Goal: Communication & Community: Participate in discussion

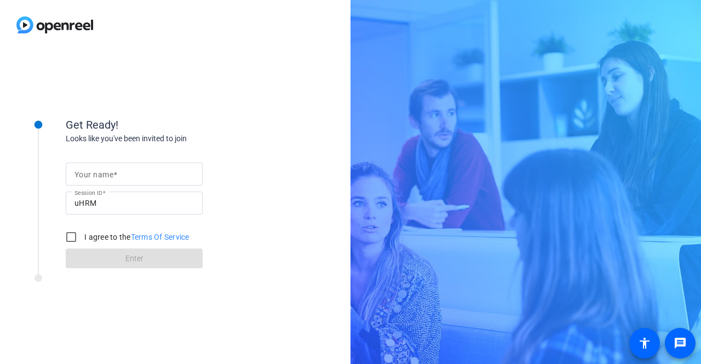
click at [110, 172] on mat-label "Your name" at bounding box center [94, 174] width 39 height 9
click at [110, 172] on input "Your name" at bounding box center [134, 174] width 119 height 13
type input "[PERSON_NAME]"
click at [75, 236] on input "I agree to the Terms Of Service" at bounding box center [71, 237] width 22 height 22
checkbox input "true"
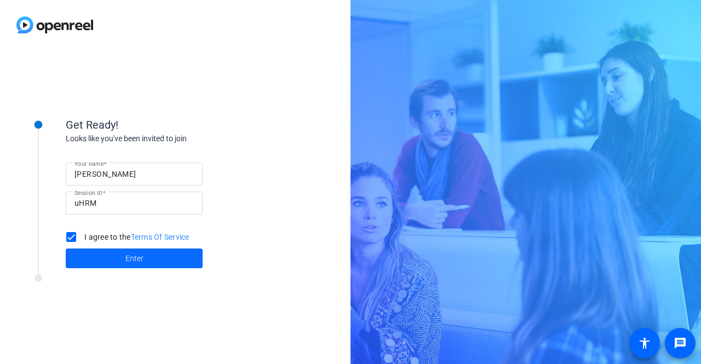
click at [135, 261] on span "Enter" at bounding box center [134, 259] width 18 height 12
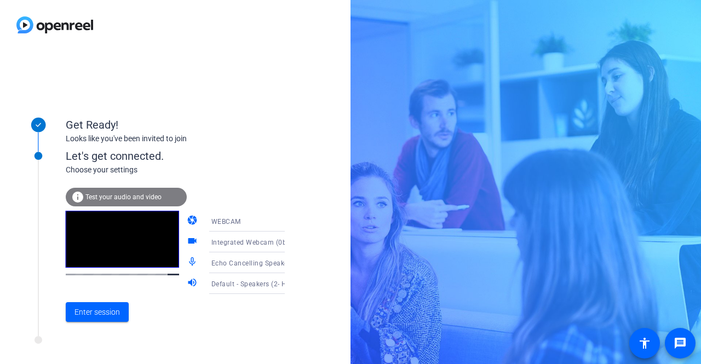
click at [276, 105] on div "Get Ready! Looks like you've been invited to join" at bounding box center [175, 122] width 219 height 49
click at [95, 312] on span "Enter session" at bounding box center [97, 313] width 45 height 12
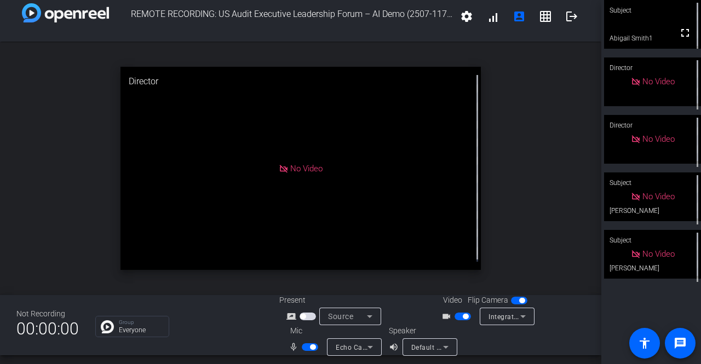
scroll to position [13, 0]
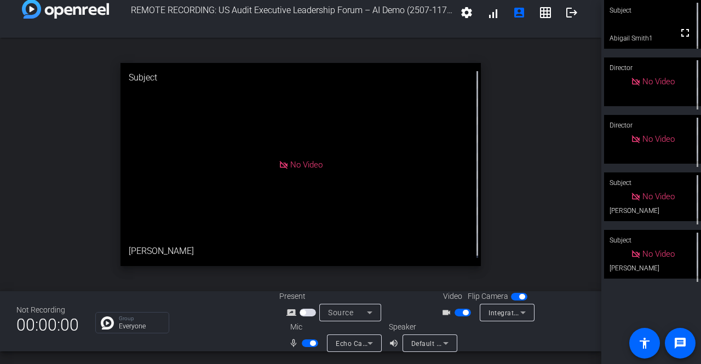
click at [73, 138] on div "open_in_new Subject No Video [PERSON_NAME]" at bounding box center [301, 165] width 602 height 254
click at [524, 199] on div "open_in_new Subject No Video [PERSON_NAME]" at bounding box center [301, 165] width 602 height 254
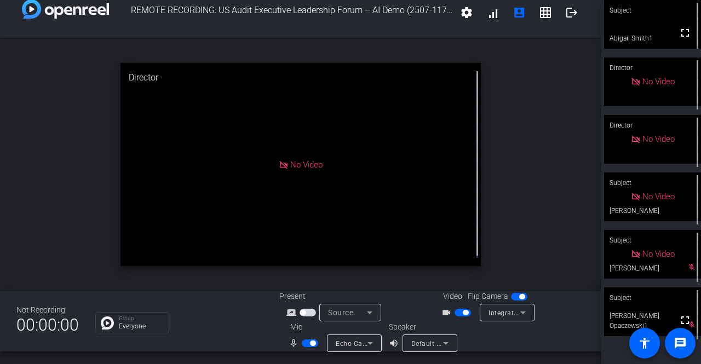
click at [532, 175] on div "open_in_new Director No Video" at bounding box center [301, 165] width 602 height 254
click at [522, 163] on div "open_in_new Subject No Video [PERSON_NAME]" at bounding box center [301, 165] width 602 height 254
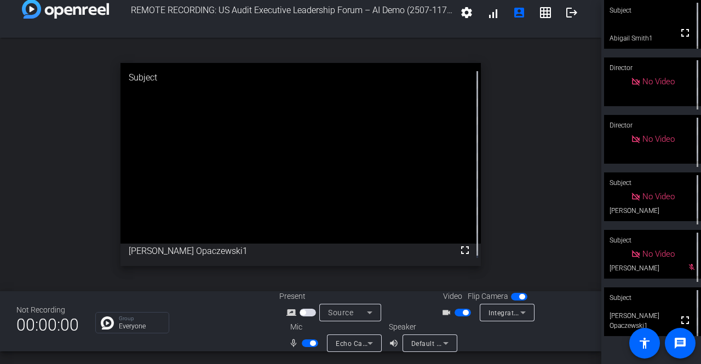
click at [548, 109] on div "open_in_new Subject fullscreen [PERSON_NAME] Opaczewski1" at bounding box center [301, 165] width 602 height 254
click at [310, 347] on span "button" at bounding box center [310, 344] width 16 height 8
click at [464, 312] on span "button" at bounding box center [465, 312] width 5 height 5
click at [181, 333] on div "Group Everyone" at bounding box center [179, 322] width 168 height 21
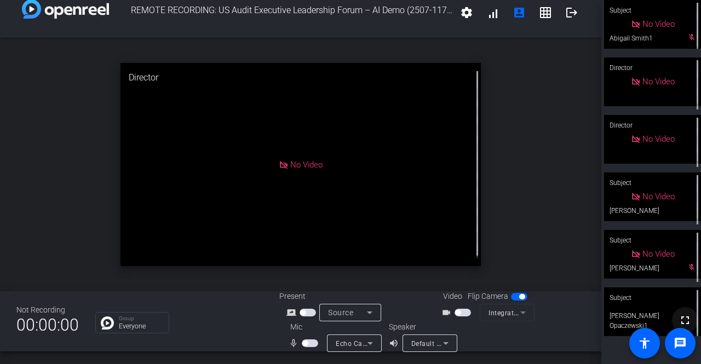
click at [672, 310] on span at bounding box center [685, 320] width 26 height 26
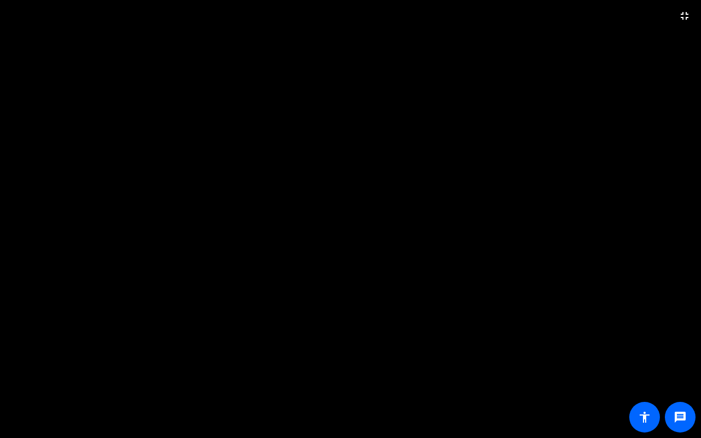
click at [199, 364] on video at bounding box center [350, 219] width 701 height 438
click at [494, 132] on video at bounding box center [350, 219] width 701 height 438
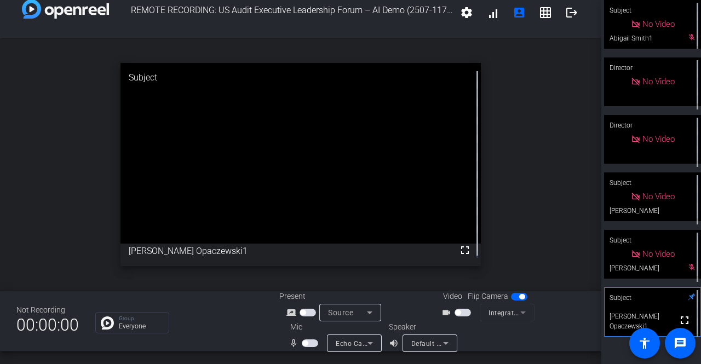
click at [545, 135] on div "open_in_new Subject fullscreen [PERSON_NAME] Opaczewski1" at bounding box center [301, 165] width 602 height 254
click at [500, 211] on div "open_in_new Subject fullscreen [PERSON_NAME] Opaczewski1" at bounding box center [301, 165] width 602 height 254
click at [540, 207] on div "open_in_new Subject fullscreen [PERSON_NAME] Opaczewski1" at bounding box center [301, 165] width 602 height 254
click at [545, 177] on div "open_in_new Subject fullscreen [PERSON_NAME] Opaczewski1" at bounding box center [301, 165] width 602 height 254
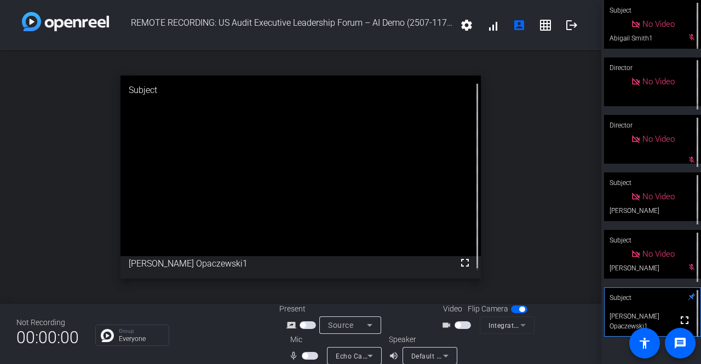
click at [311, 356] on span "button" at bounding box center [310, 356] width 16 height 8
click at [310, 357] on span "button" at bounding box center [312, 355] width 5 height 5
click at [309, 355] on span "button" at bounding box center [310, 356] width 16 height 8
click at [310, 356] on span "button" at bounding box center [312, 355] width 5 height 5
click at [459, 325] on span "button" at bounding box center [463, 326] width 16 height 8
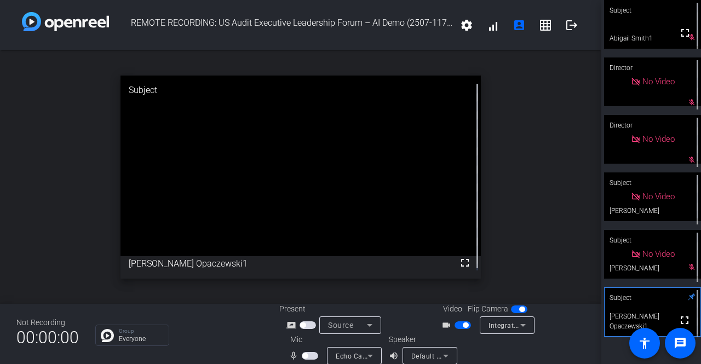
click at [308, 327] on span "button" at bounding box center [308, 326] width 16 height 8
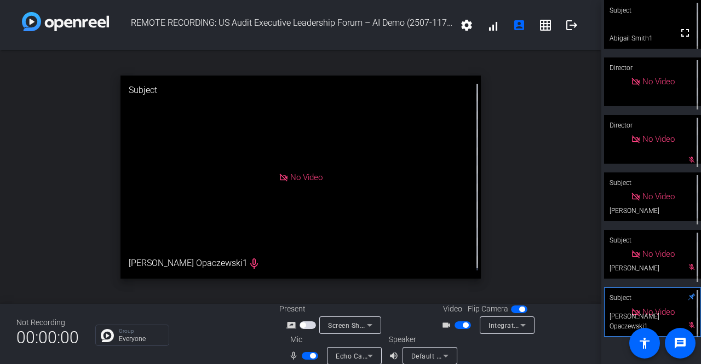
click at [50, 150] on div "open_in_new Subject No Video [PERSON_NAME] Opaczewski1 mic_none" at bounding box center [301, 177] width 602 height 254
click at [554, 98] on div "open_in_new Subject No Video [PERSON_NAME] Opaczewski1 mic_none" at bounding box center [301, 177] width 602 height 254
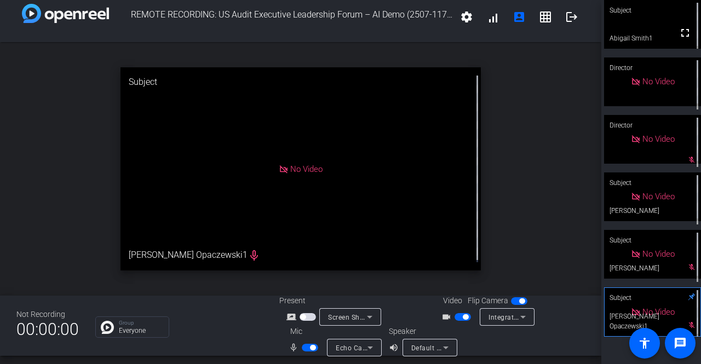
scroll to position [13, 0]
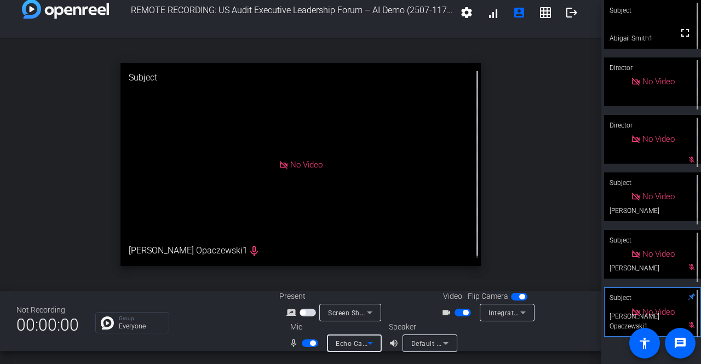
click at [370, 344] on icon at bounding box center [370, 343] width 13 height 13
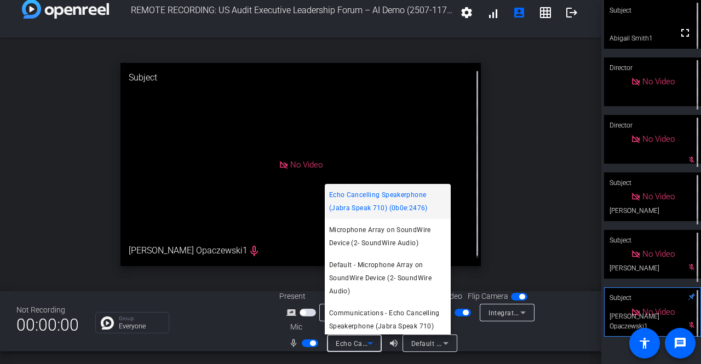
scroll to position [15, 0]
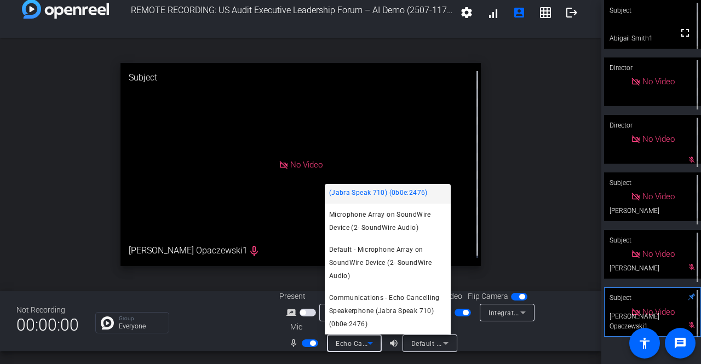
click at [500, 204] on div at bounding box center [350, 182] width 701 height 364
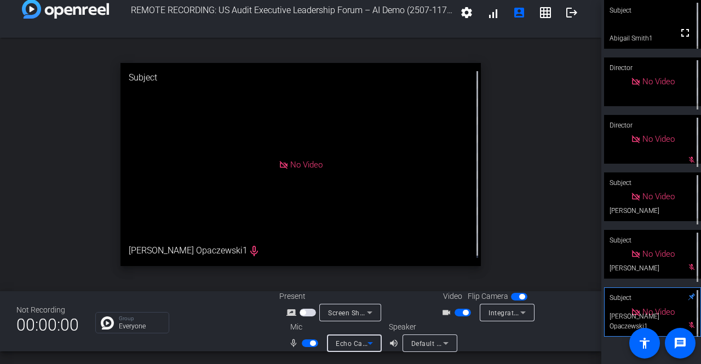
click at [373, 345] on icon at bounding box center [370, 343] width 13 height 13
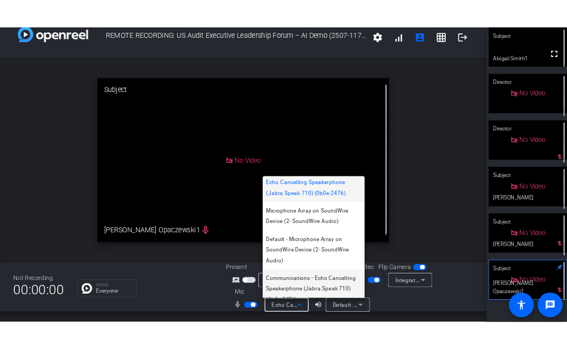
scroll to position [0, 0]
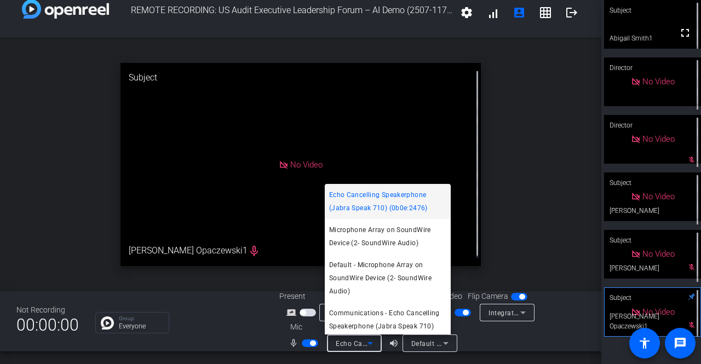
click at [512, 197] on div at bounding box center [350, 182] width 701 height 364
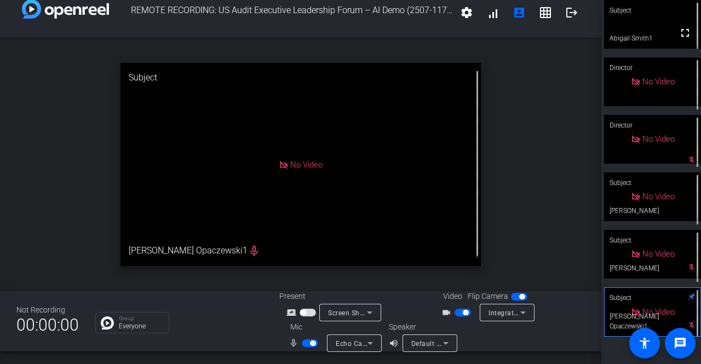
click at [521, 153] on div "open_in_new Subject No Video [PERSON_NAME] Opaczewski1 mic_none" at bounding box center [301, 165] width 602 height 254
click at [332, 316] on span "Screen Sharing" at bounding box center [352, 313] width 48 height 9
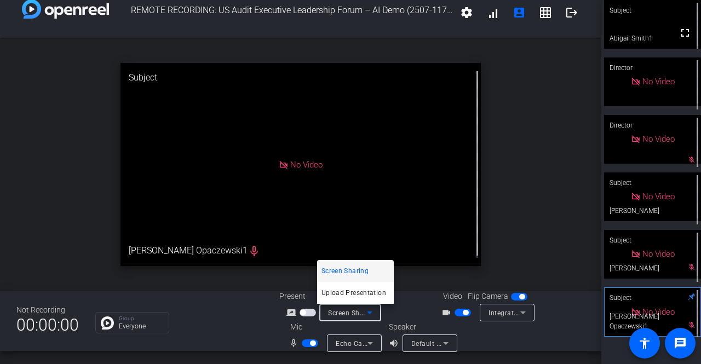
click at [305, 310] on div at bounding box center [350, 182] width 701 height 364
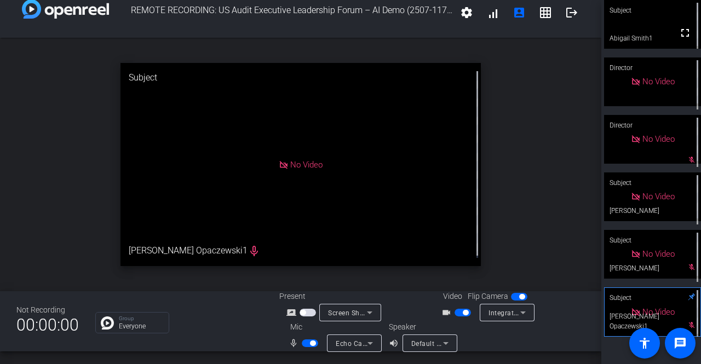
click at [304, 313] on span "button" at bounding box center [302, 312] width 5 height 5
click at [304, 312] on span "button" at bounding box center [308, 313] width 16 height 8
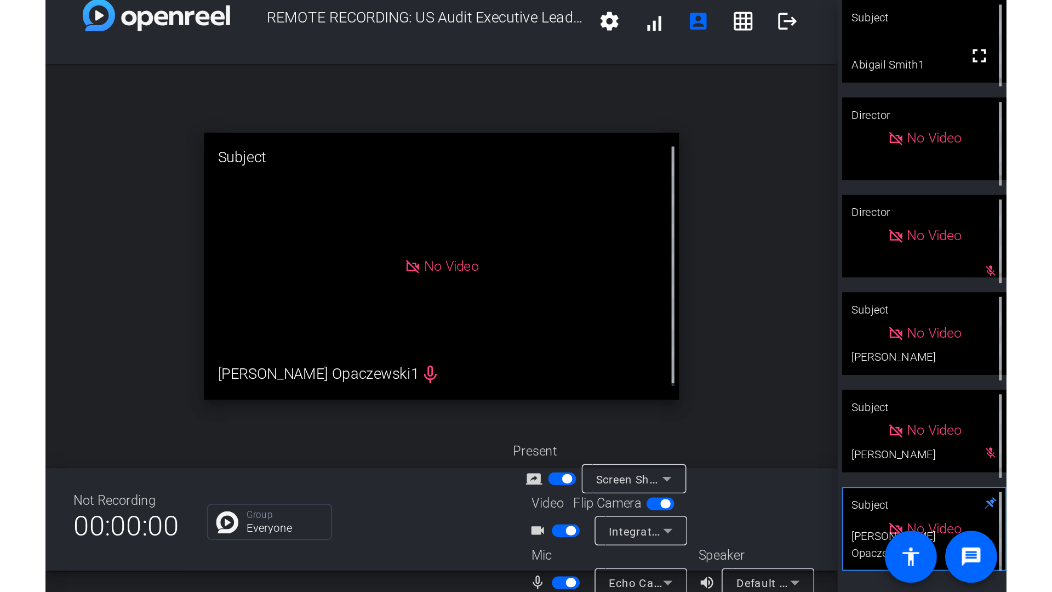
scroll to position [13, 0]
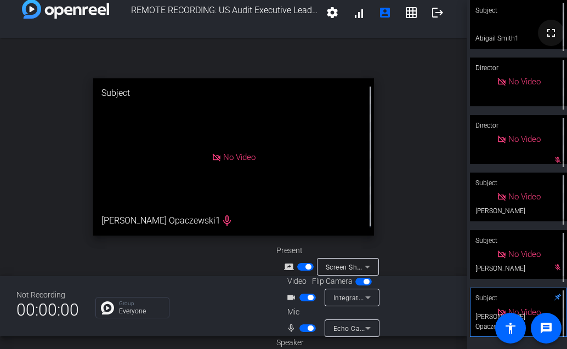
click at [545, 26] on span at bounding box center [551, 33] width 26 height 26
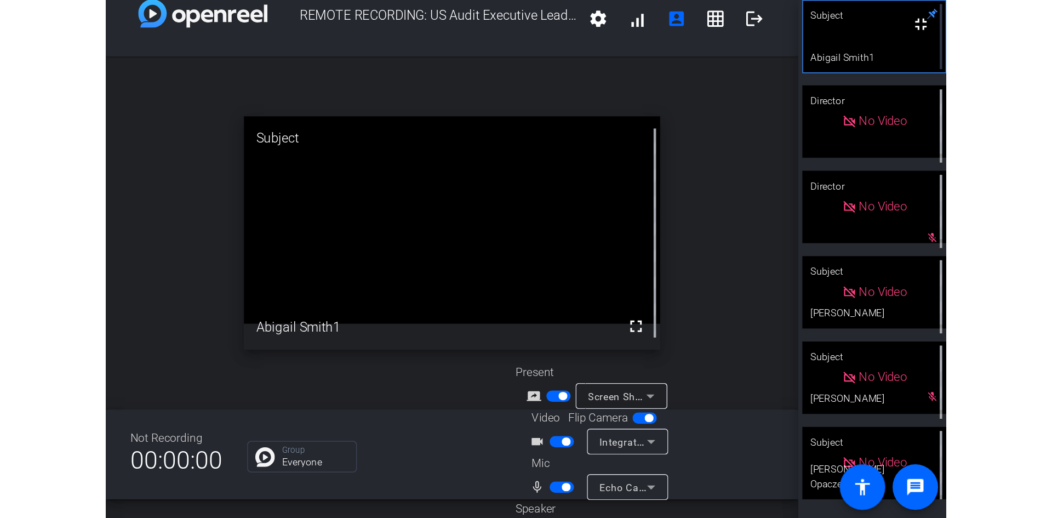
scroll to position [0, 0]
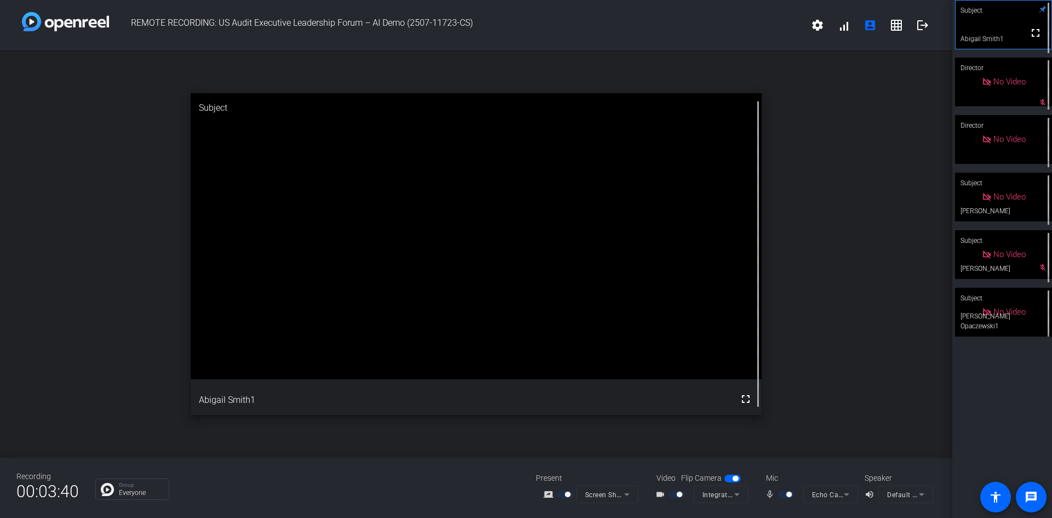
click at [701, 253] on div "open_in_new Subject fullscreen Abigail Smith1" at bounding box center [476, 253] width 952 height 407
click at [701, 234] on div "open_in_new Subject fullscreen Abigail Smith1" at bounding box center [476, 253] width 952 height 407
click at [5, 236] on div "open_in_new Subject fullscreen Abigail Smith1" at bounding box center [476, 253] width 952 height 407
click at [701, 364] on div "Recording 00:05:13 Group Everyone Present screen_share_outline Screen Sharing V…" at bounding box center [476, 488] width 952 height 60
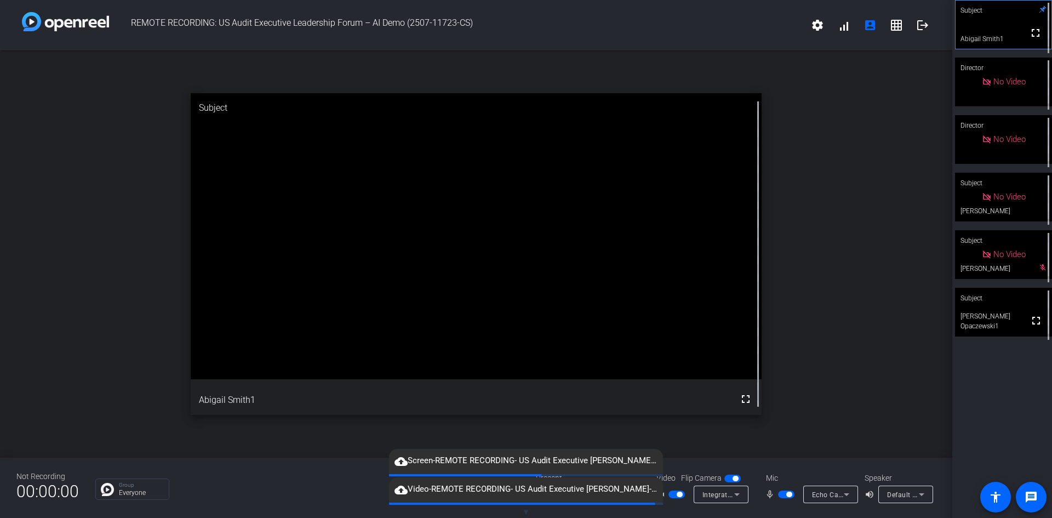
click at [269, 364] on div "Not Recording 00:00:00 Group Everyone Present screen_share_outline Screen Shari…" at bounding box center [476, 488] width 952 height 60
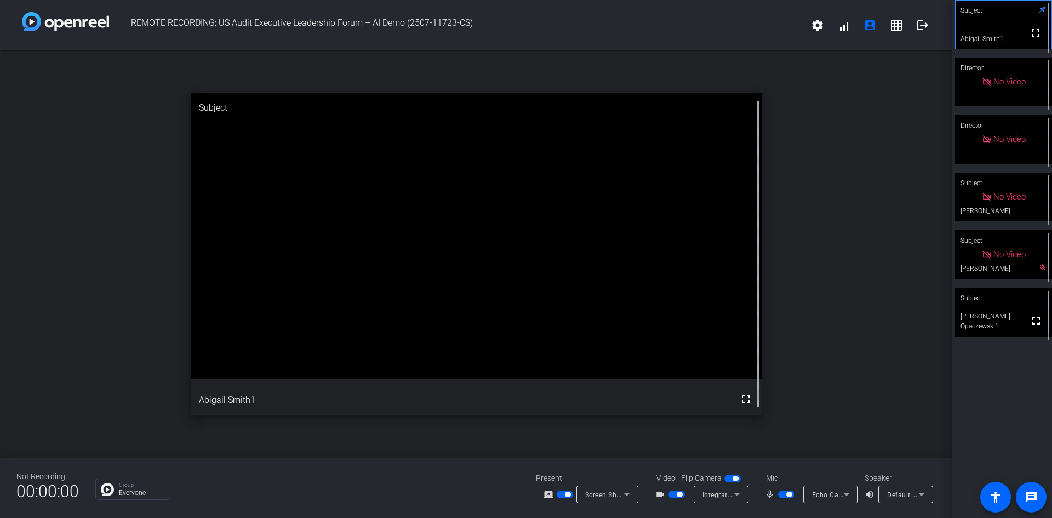
click at [562, 364] on span "button" at bounding box center [565, 494] width 16 height 8
click at [678, 364] on span "button" at bounding box center [679, 494] width 5 height 5
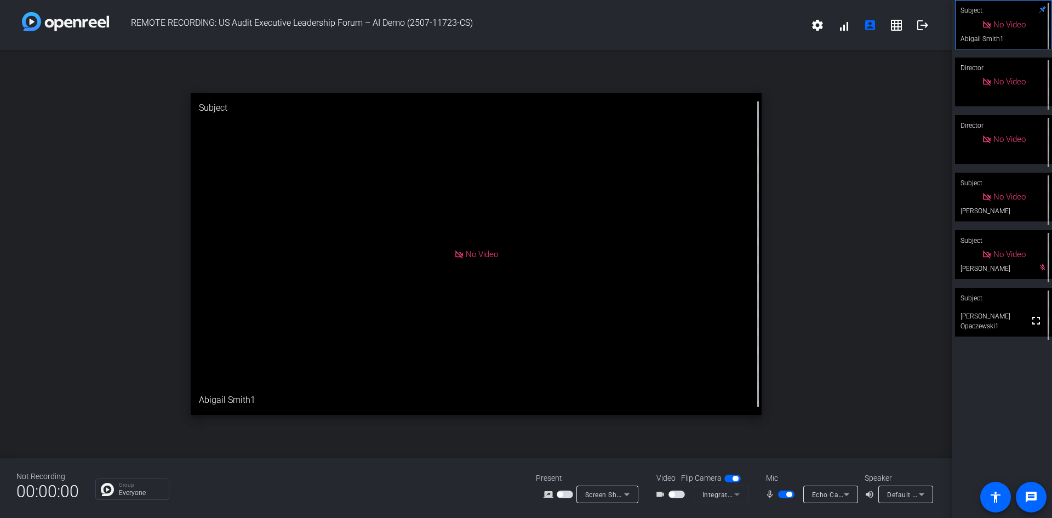
click at [701, 364] on span "button" at bounding box center [786, 494] width 16 height 8
click at [701, 303] on div "Subject" at bounding box center [1003, 298] width 97 height 21
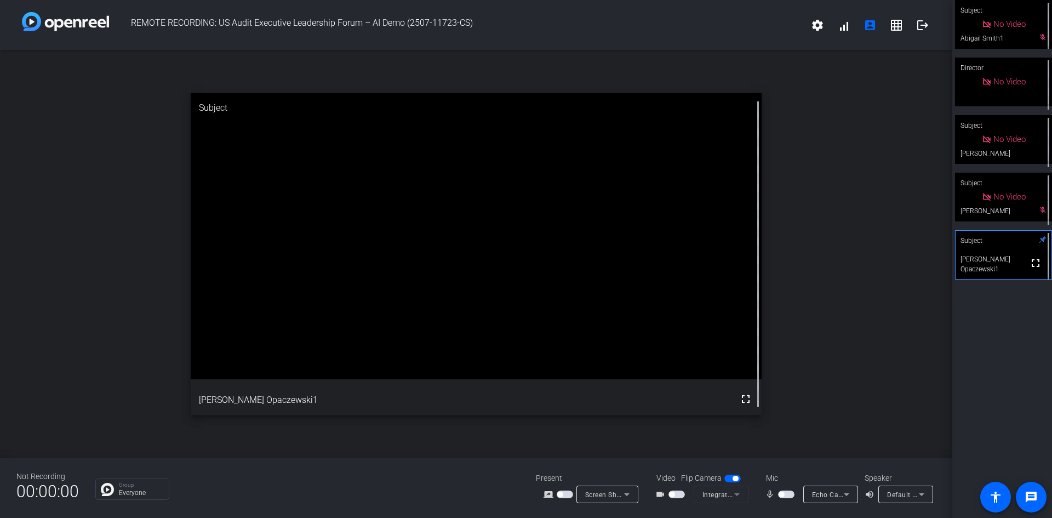
click at [406, 364] on div "Group Everyone" at bounding box center [307, 488] width 424 height 21
click at [348, 364] on openreel-chat-list "Group Everyone" at bounding box center [307, 488] width 424 height 24
click at [463, 364] on div "Group Everyone" at bounding box center [307, 488] width 424 height 21
click at [351, 364] on div "Group Everyone" at bounding box center [307, 488] width 424 height 21
click at [262, 364] on div "Group Everyone" at bounding box center [307, 488] width 424 height 21
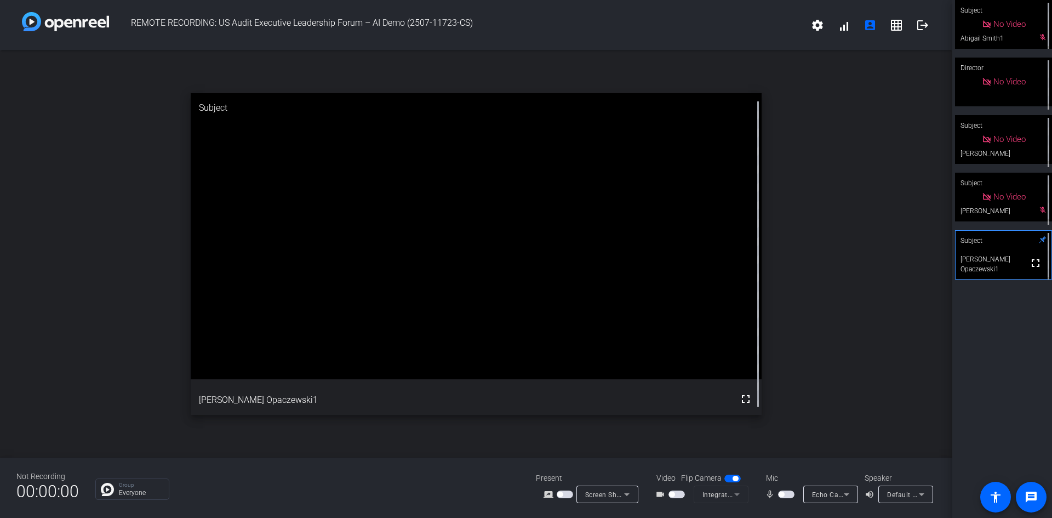
click at [701, 364] on span "button" at bounding box center [786, 494] width 16 height 8
click at [701, 364] on span "button" at bounding box center [788, 494] width 5 height 5
click at [701, 364] on div "open_in_new Subject fullscreen [PERSON_NAME] Opaczewski1" at bounding box center [476, 253] width 952 height 407
drag, startPoint x: 1045, startPoint y: 381, endPoint x: 962, endPoint y: 390, distance: 83.3
click at [701, 364] on div "Subject No Video Abigail Smith1 mic_off_outline Director No Video Subject No Vi…" at bounding box center [1002, 259] width 100 height 518
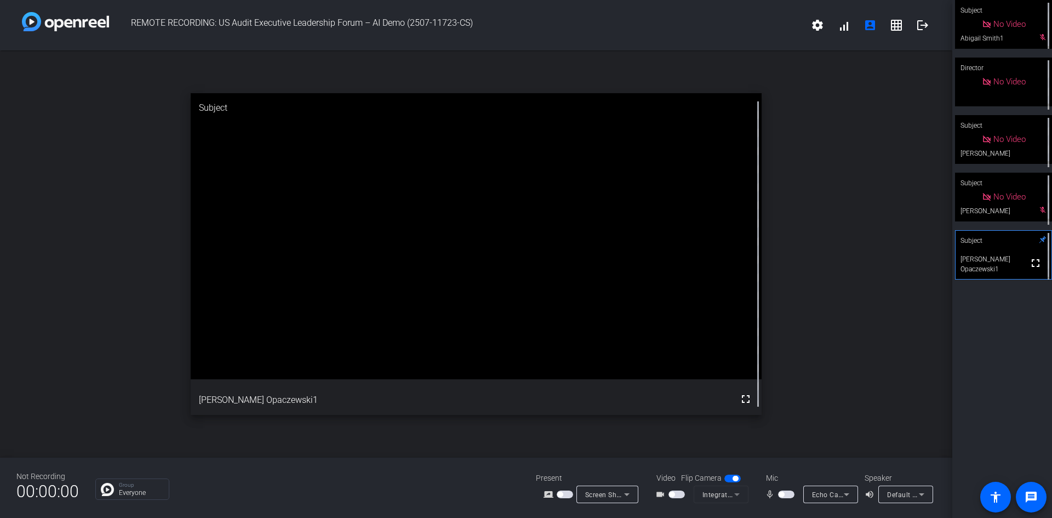
click at [701, 364] on div "Not Recording 00:00:00 Group Everyone Present screen_share_outline Screen Shari…" at bounding box center [476, 488] width 952 height 60
click at [701, 364] on div "open_in_new Subject fullscreen [PERSON_NAME] Opaczewski1" at bounding box center [476, 253] width 952 height 407
click at [701, 364] on span "button" at bounding box center [786, 494] width 16 height 8
click at [701, 355] on div "open_in_new Subject fullscreen [PERSON_NAME] Opaczewski1" at bounding box center [476, 253] width 952 height 407
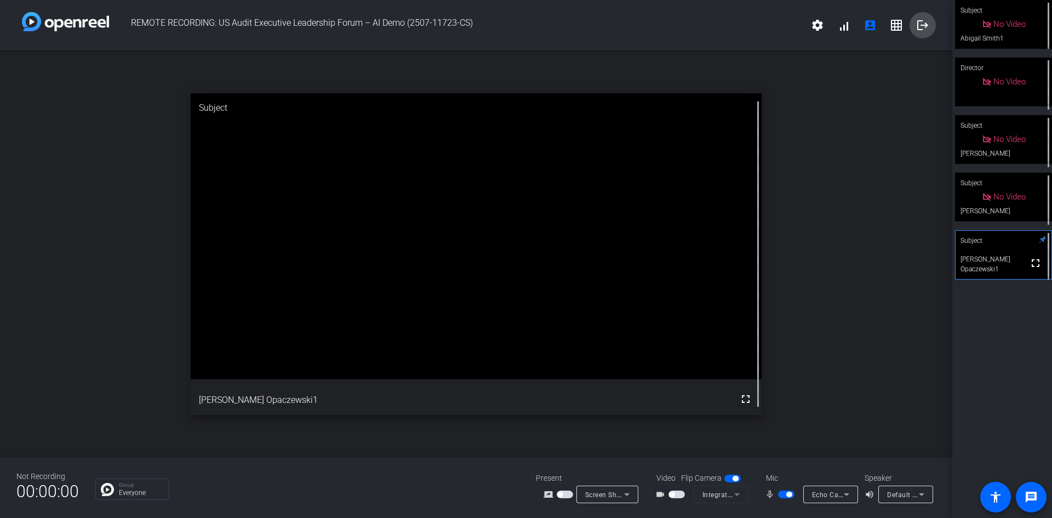
click at [701, 25] on mat-icon "logout" at bounding box center [922, 25] width 13 height 13
